Goal: Information Seeking & Learning: Learn about a topic

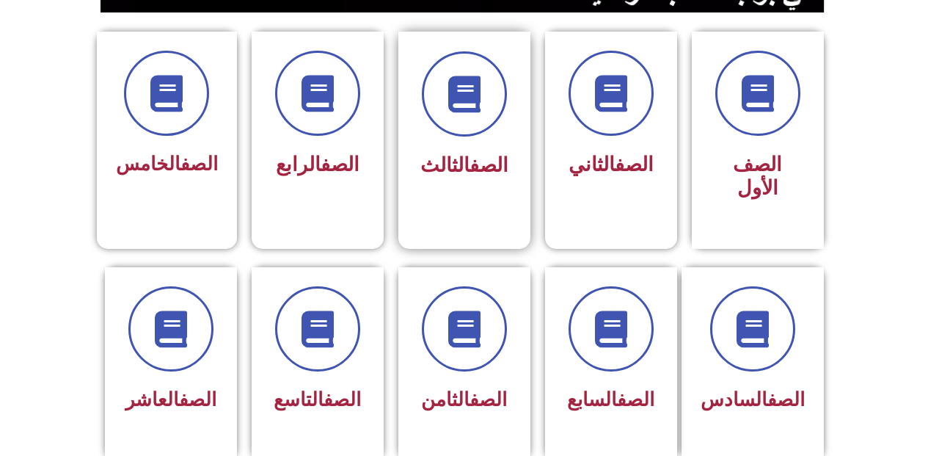
scroll to position [514, 0]
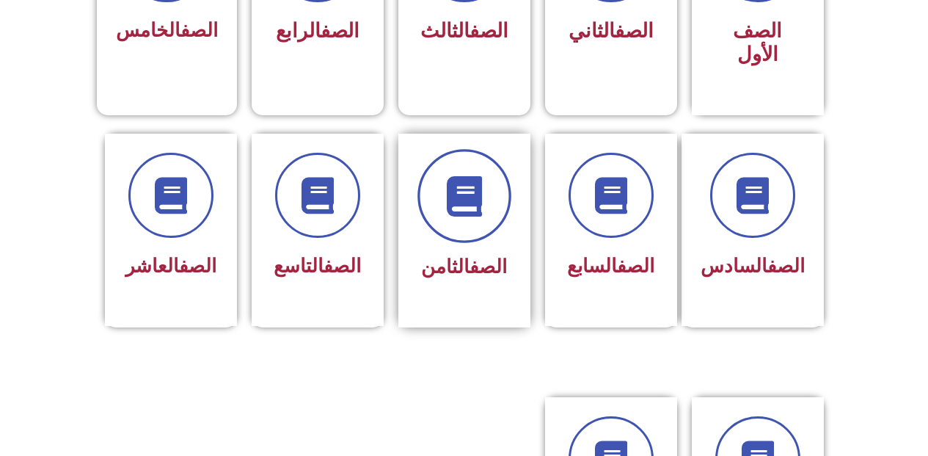
click at [441, 183] on span at bounding box center [465, 196] width 94 height 94
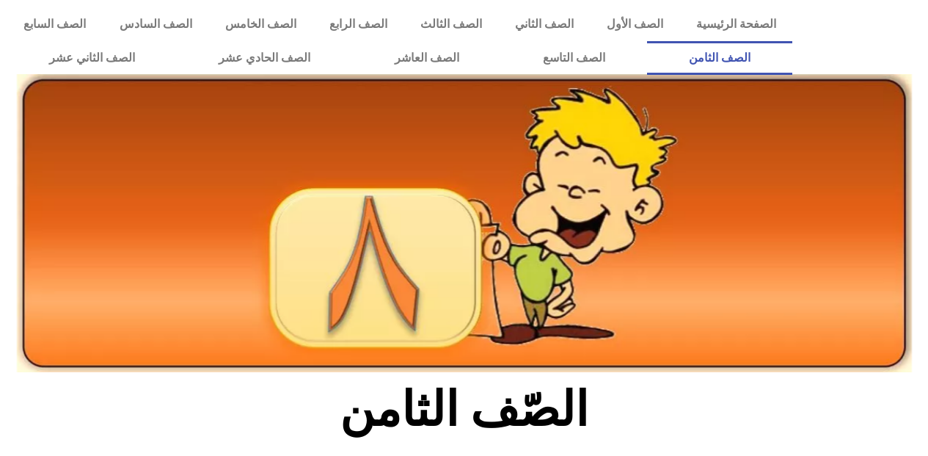
scroll to position [220, 0]
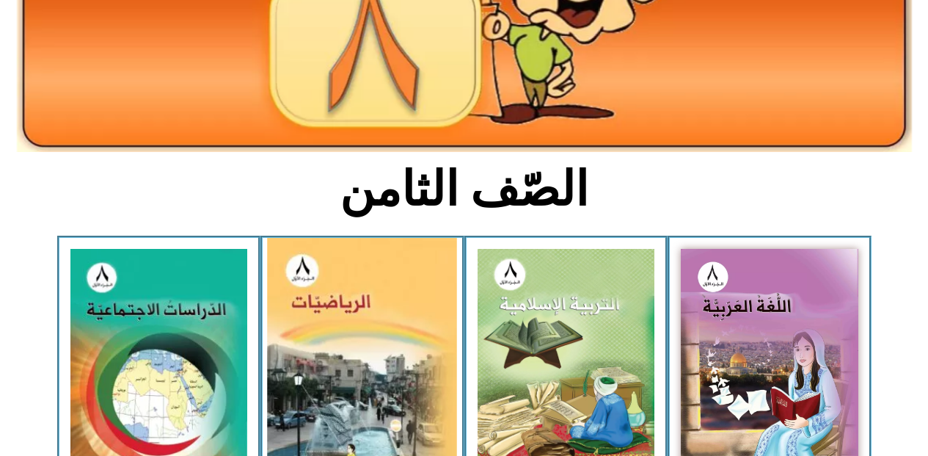
click at [404, 357] on img at bounding box center [363, 359] width 190 height 242
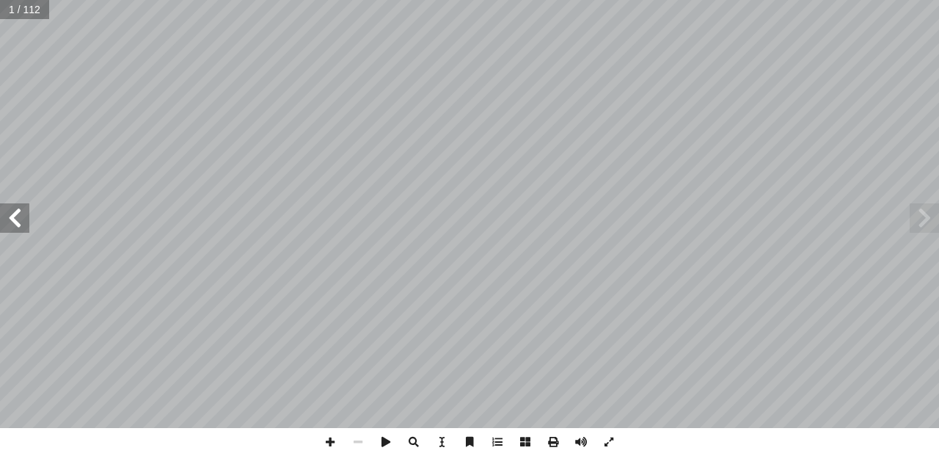
click at [11, 211] on span at bounding box center [14, 217] width 29 height 29
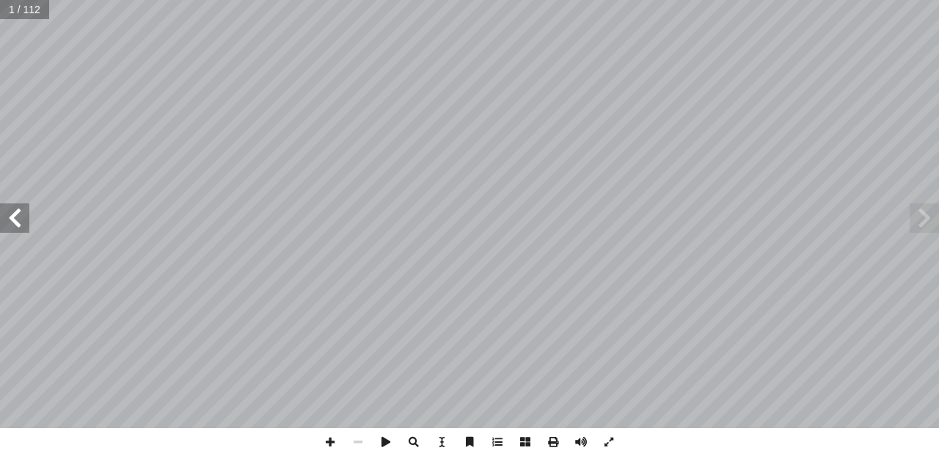
click at [11, 211] on span at bounding box center [14, 217] width 29 height 29
click at [12, 210] on span at bounding box center [14, 217] width 29 height 29
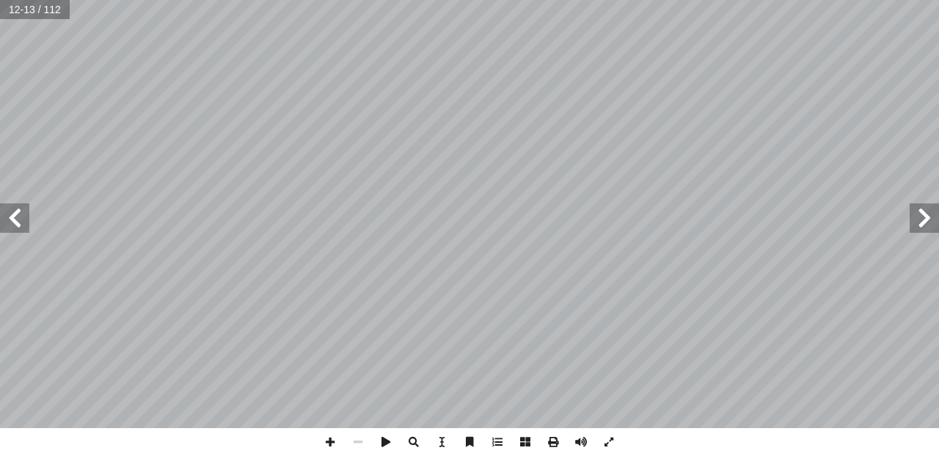
click at [12, 210] on span at bounding box center [14, 217] width 29 height 29
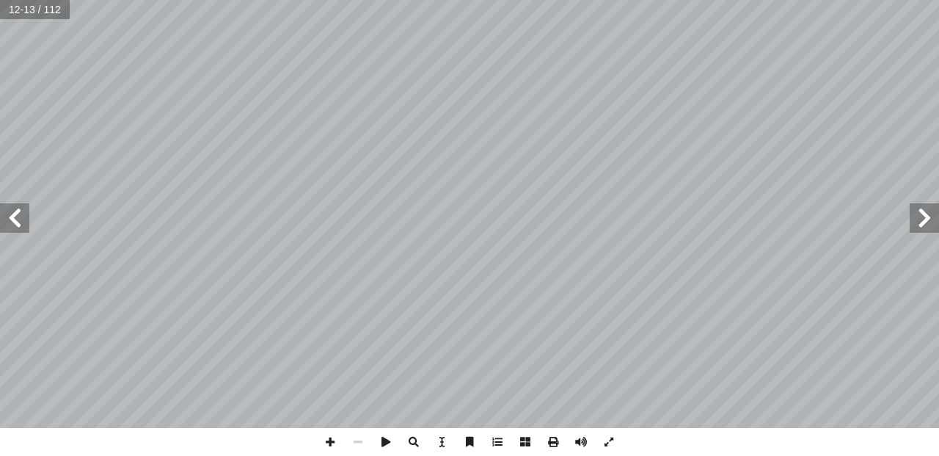
click at [12, 210] on span at bounding box center [14, 217] width 29 height 29
click at [335, 441] on span at bounding box center [330, 442] width 28 height 28
click at [334, 439] on span at bounding box center [330, 442] width 28 height 28
click at [12, 207] on span at bounding box center [14, 217] width 29 height 29
click at [215, 134] on html "الصفحة الرئيسية الصف الأول الصف الثاني الصف الثالث الصف الرابع الصف الخامس الصف…" at bounding box center [469, 67] width 939 height 134
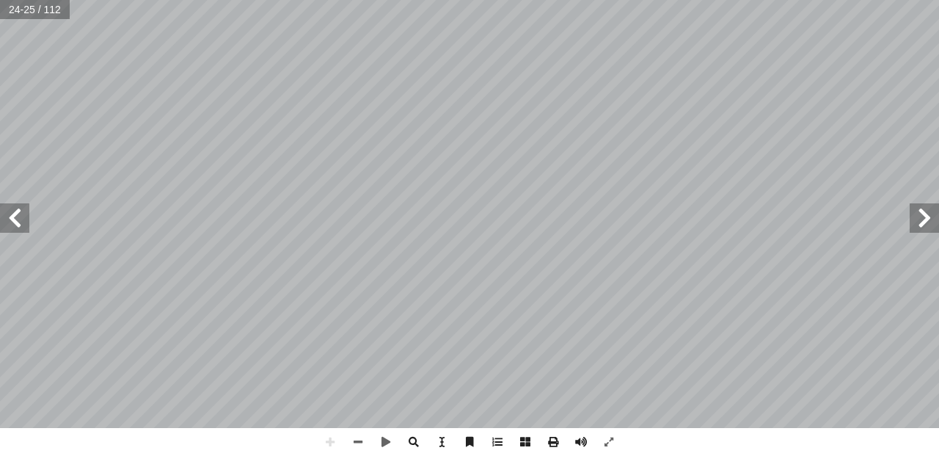
click at [919, 225] on span at bounding box center [924, 217] width 29 height 29
click at [811, 449] on div "18 تية: آ ل� � ِ للقاعدة ً قا ْ ف َ ، و ِ ن ْ ي ّ نسبي ِ ن ْ عددي ِّ ي أ � ُ طر…" at bounding box center [469, 228] width 939 height 456
click at [928, 222] on span at bounding box center [924, 217] width 29 height 29
click at [923, 222] on span at bounding box center [924, 217] width 29 height 29
click at [922, 222] on span at bounding box center [924, 217] width 29 height 29
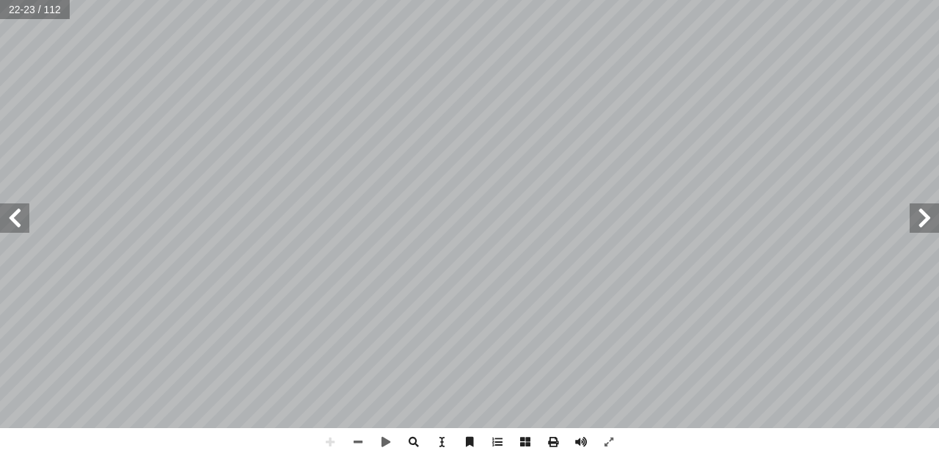
click at [921, 222] on span at bounding box center [924, 217] width 29 height 29
click at [920, 222] on span at bounding box center [924, 217] width 29 height 29
click at [922, 219] on span at bounding box center [924, 217] width 29 height 29
click at [923, 219] on span at bounding box center [924, 217] width 29 height 29
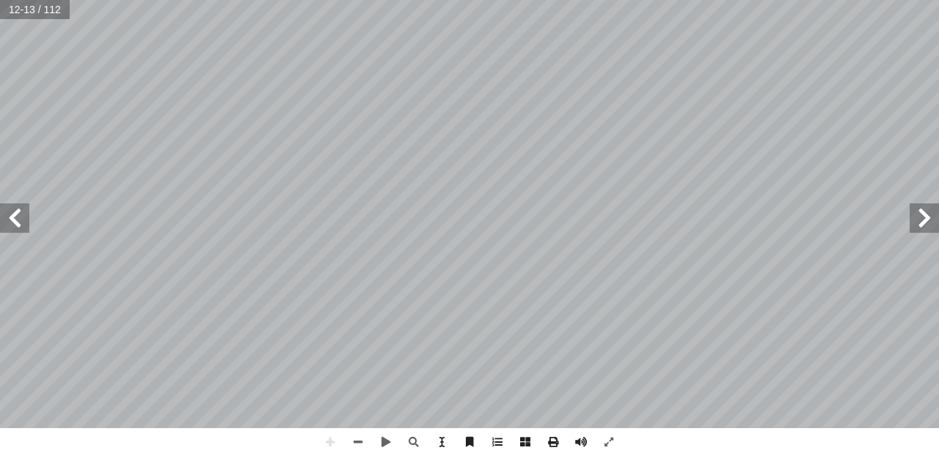
click at [923, 219] on span at bounding box center [924, 217] width 29 height 29
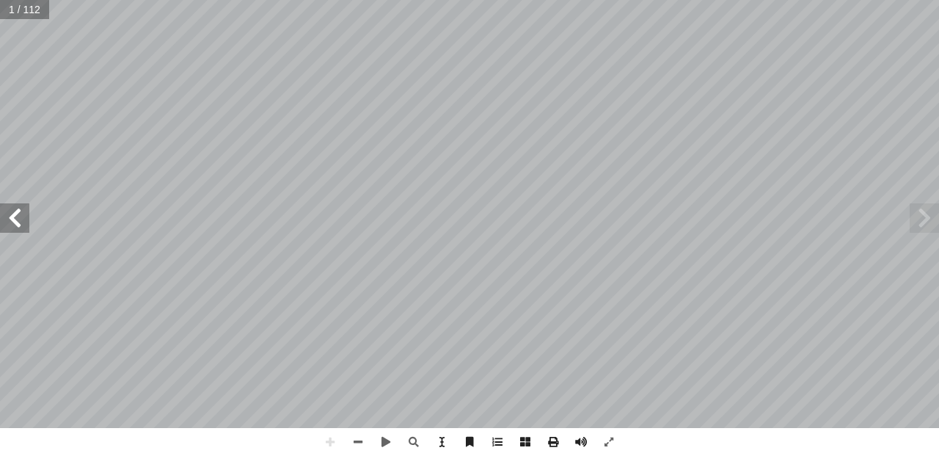
click at [15, 227] on span at bounding box center [14, 217] width 29 height 29
click at [2, 225] on span at bounding box center [14, 217] width 29 height 29
click at [19, 222] on span at bounding box center [14, 217] width 29 height 29
click at [13, 221] on span at bounding box center [14, 217] width 29 height 29
click at [326, 134] on html "الصفحة الرئيسية الصف الأول الصف الثاني الصف الثالث الصف الرابع الصف الخامس الصف…" at bounding box center [469, 67] width 939 height 134
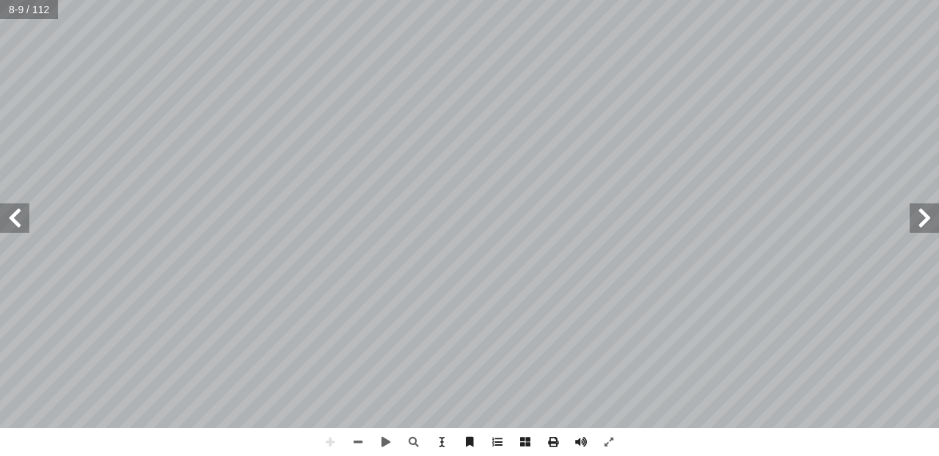
click at [388, 0] on html "الصفحة الرئيسية الصف الأول الصف الثاني الصف الثالث الصف الرابع الصف الخامس الصف…" at bounding box center [469, 67] width 939 height 134
click at [15, 228] on span at bounding box center [14, 217] width 29 height 29
click at [2, 220] on span at bounding box center [14, 217] width 29 height 29
click at [23, 219] on span at bounding box center [14, 217] width 29 height 29
click at [28, 217] on span at bounding box center [14, 217] width 29 height 29
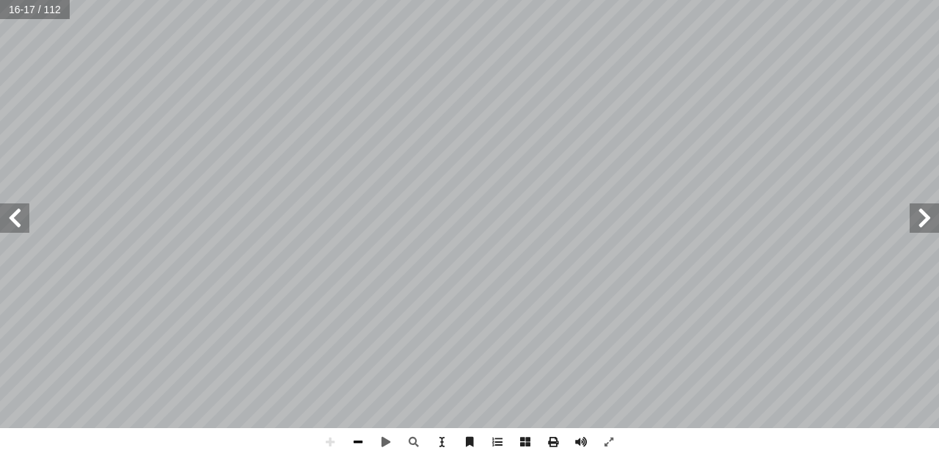
click at [355, 428] on div "12 : نشاط1 . ... ، ... < ... ّ ن أ وبما � : نشاط2 تي: َ جاب ِ إ � ُ ر ِّ س َ ف …" at bounding box center [469, 228] width 939 height 456
click at [9, 220] on span at bounding box center [14, 217] width 29 height 29
click at [15, 218] on span at bounding box center [14, 217] width 29 height 29
click at [933, 218] on span at bounding box center [924, 217] width 29 height 29
click at [13, 221] on span at bounding box center [14, 217] width 29 height 29
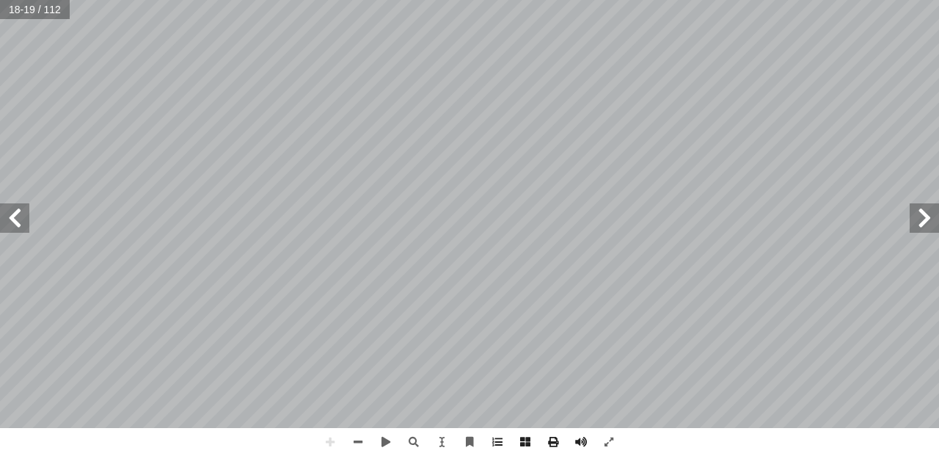
click at [24, 227] on span at bounding box center [14, 217] width 29 height 29
click at [8, 224] on span at bounding box center [14, 217] width 29 height 29
click at [8, 227] on span at bounding box center [14, 217] width 29 height 29
click at [937, 215] on span at bounding box center [924, 217] width 29 height 29
click at [912, 219] on span at bounding box center [924, 217] width 29 height 29
